Goal: Find specific page/section: Find specific page/section

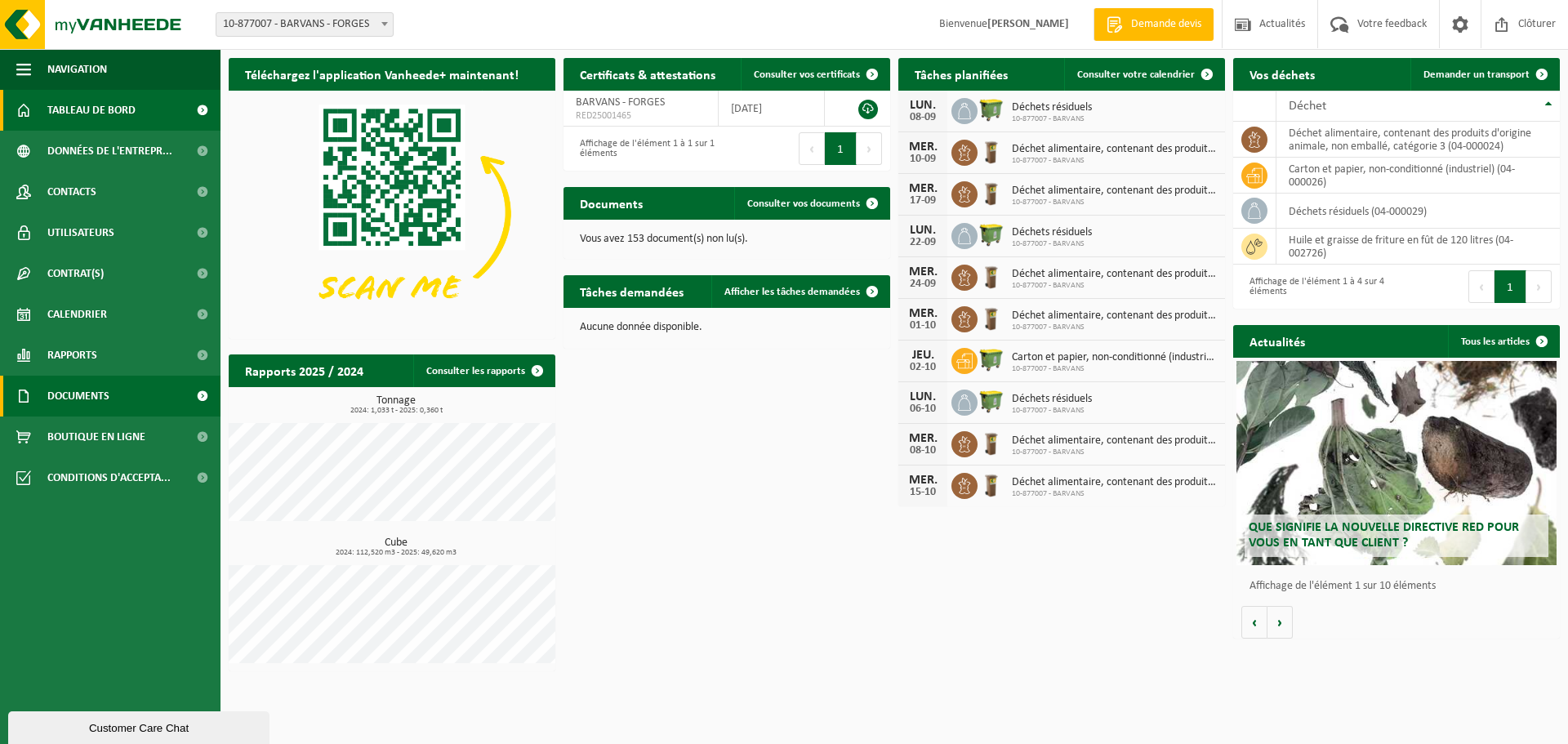
click at [80, 393] on span "Documents" at bounding box center [79, 396] width 62 height 41
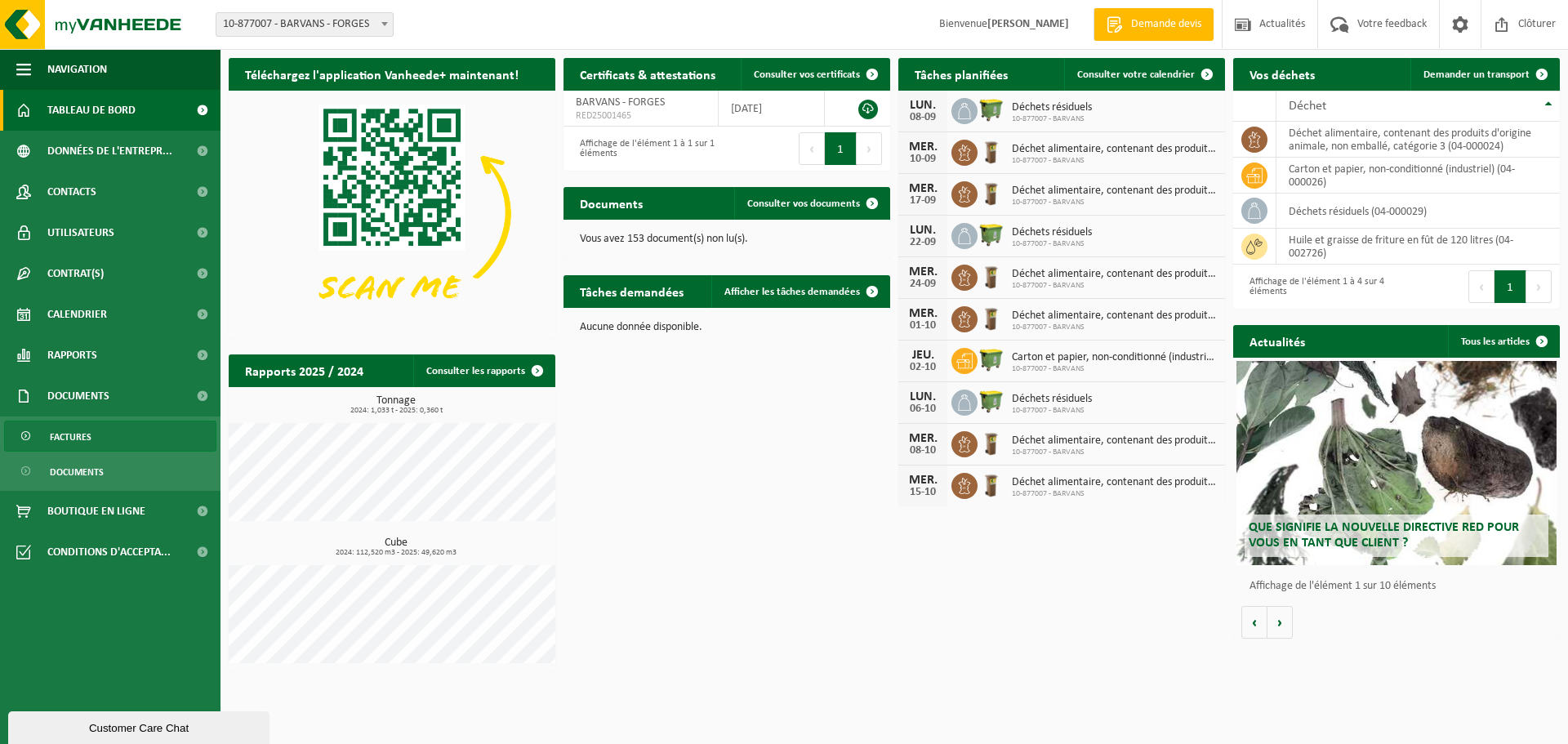
click at [89, 442] on span "Factures" at bounding box center [70, 438] width 42 height 31
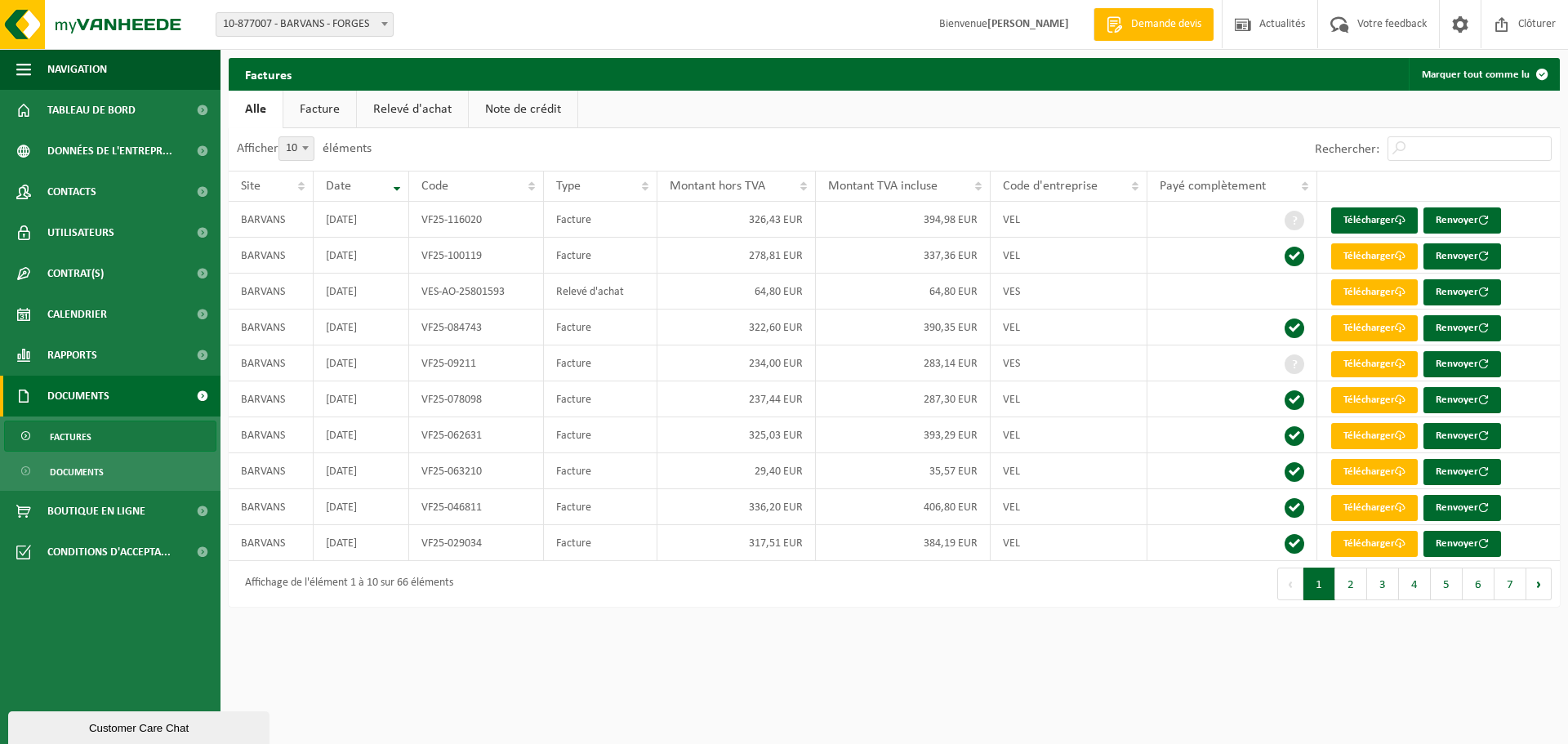
click at [449, 96] on link "Relevé d'achat" at bounding box center [412, 109] width 111 height 37
